Goal: Task Accomplishment & Management: Use online tool/utility

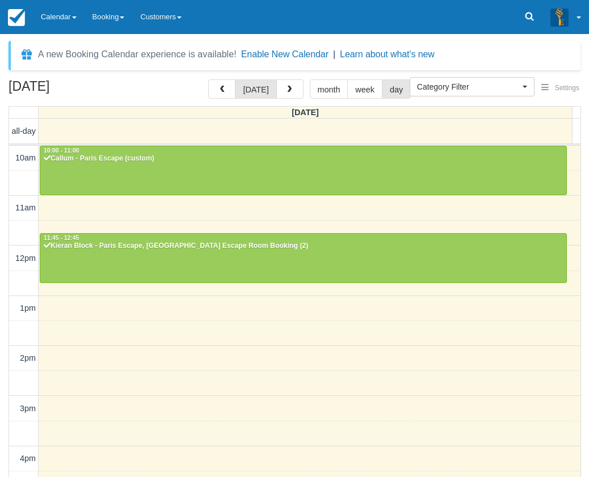
select select
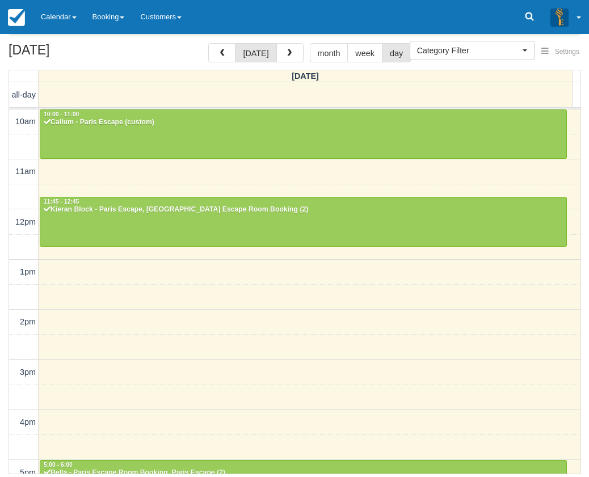
scroll to position [259, 0]
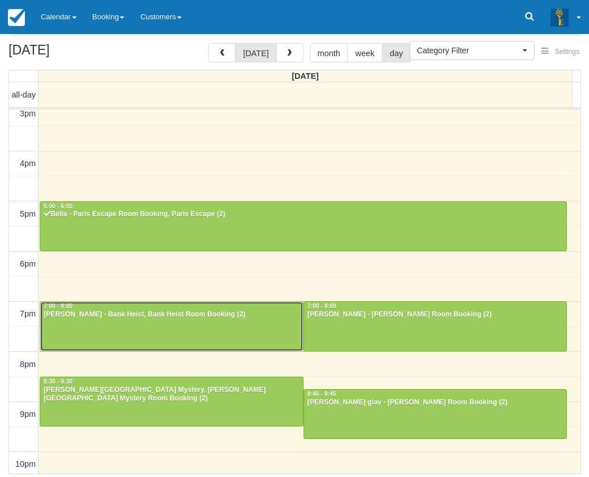
click at [107, 314] on div "Michelle Ny - Bank Heist, Bank Heist Room Booking (2)" at bounding box center [171, 314] width 257 height 9
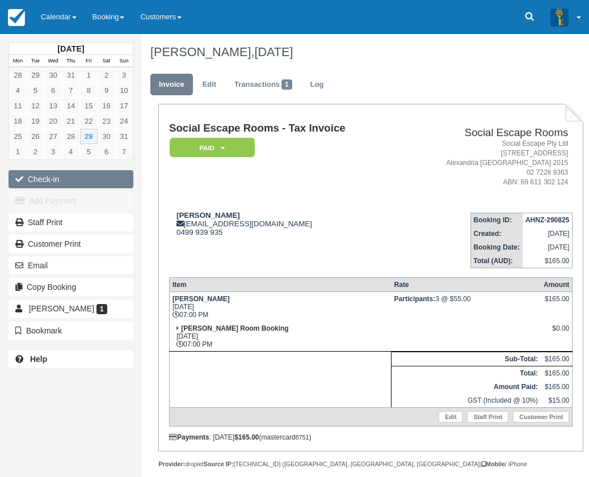
click at [87, 185] on button "Check-in" at bounding box center [71, 179] width 125 height 18
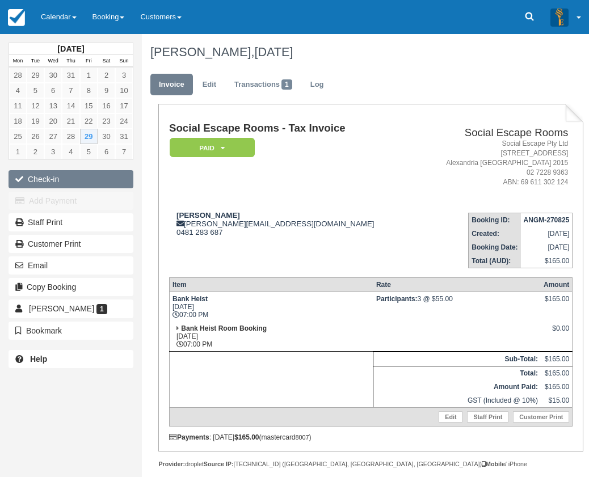
click at [56, 179] on button "Check-in" at bounding box center [71, 179] width 125 height 18
